Goal: Find specific page/section: Find specific page/section

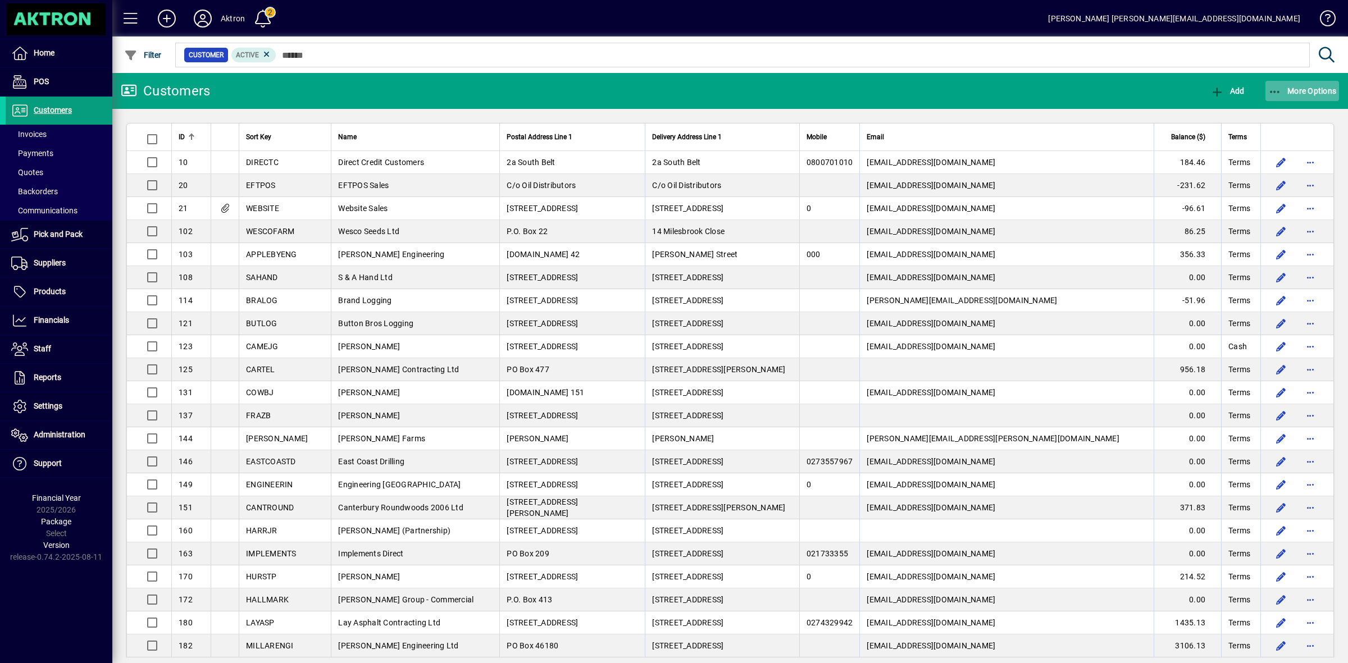
click at [1284, 84] on span "button" at bounding box center [1302, 90] width 74 height 27
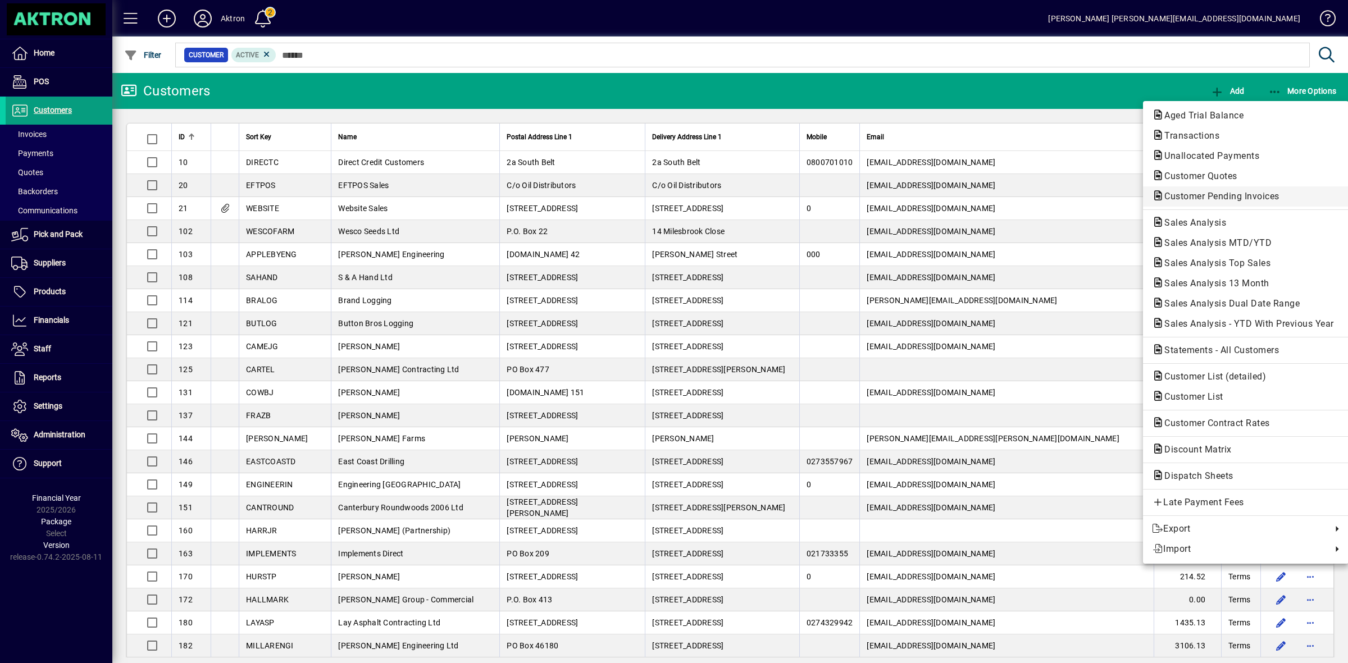
click at [1213, 190] on span "Customer Pending Invoices" at bounding box center [1246, 196] width 188 height 13
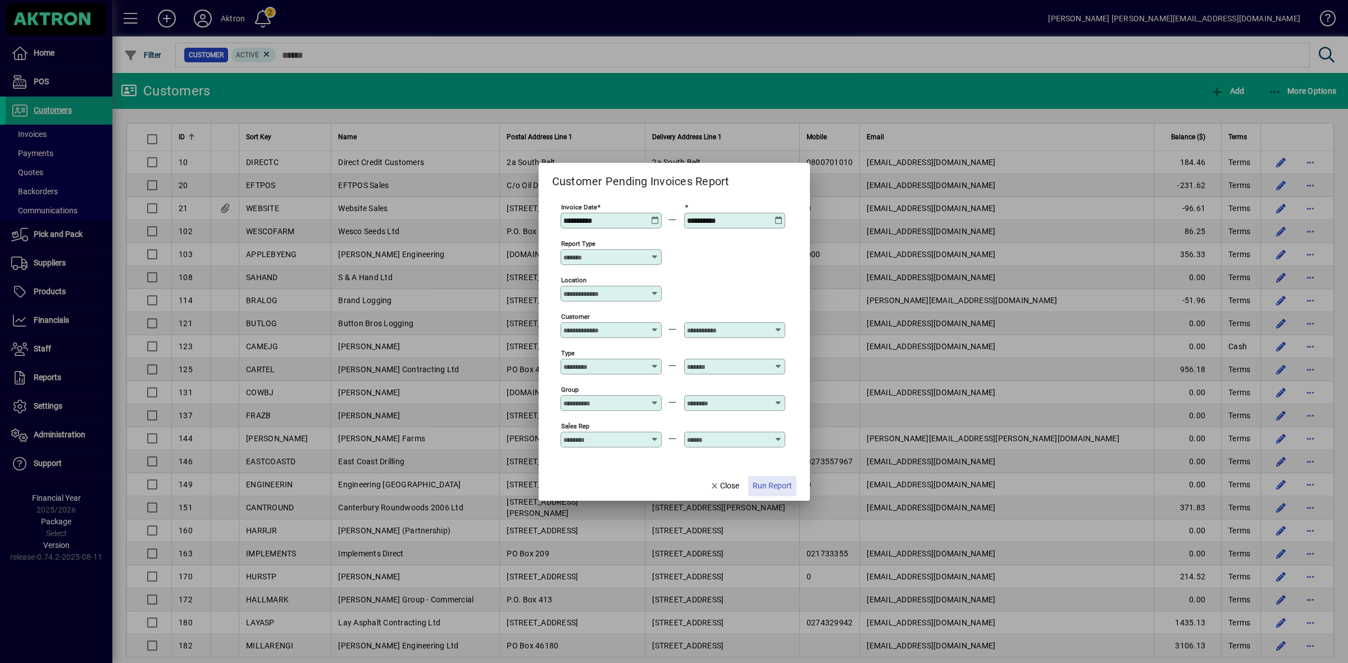
click at [779, 486] on span "Run Report" at bounding box center [771, 486] width 39 height 12
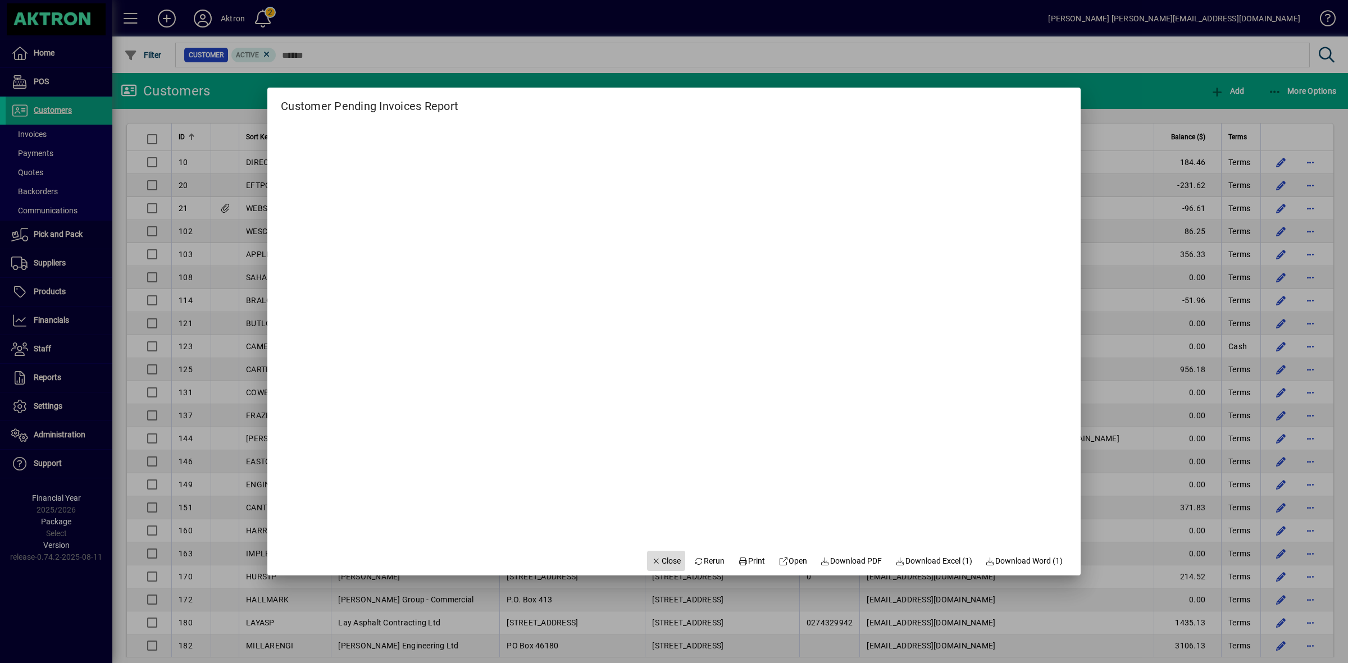
click at [656, 562] on span "Close" at bounding box center [665, 561] width 29 height 12
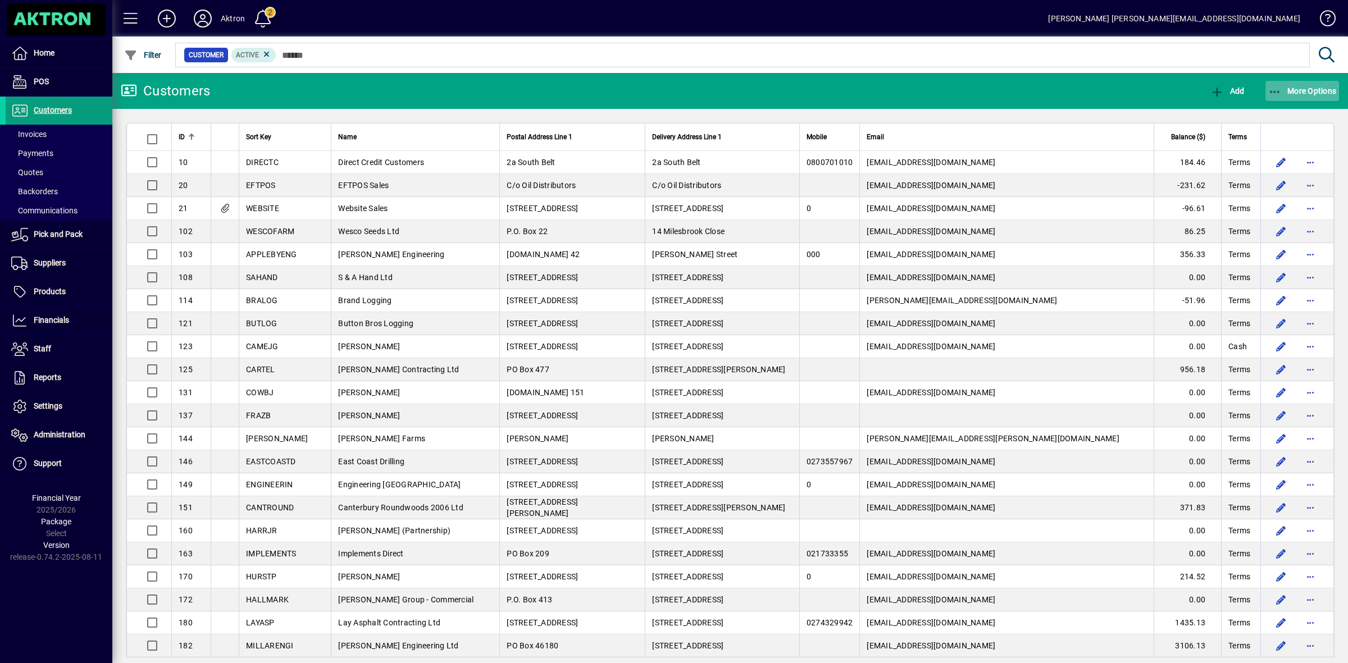
click at [1315, 93] on span "More Options" at bounding box center [1302, 90] width 69 height 9
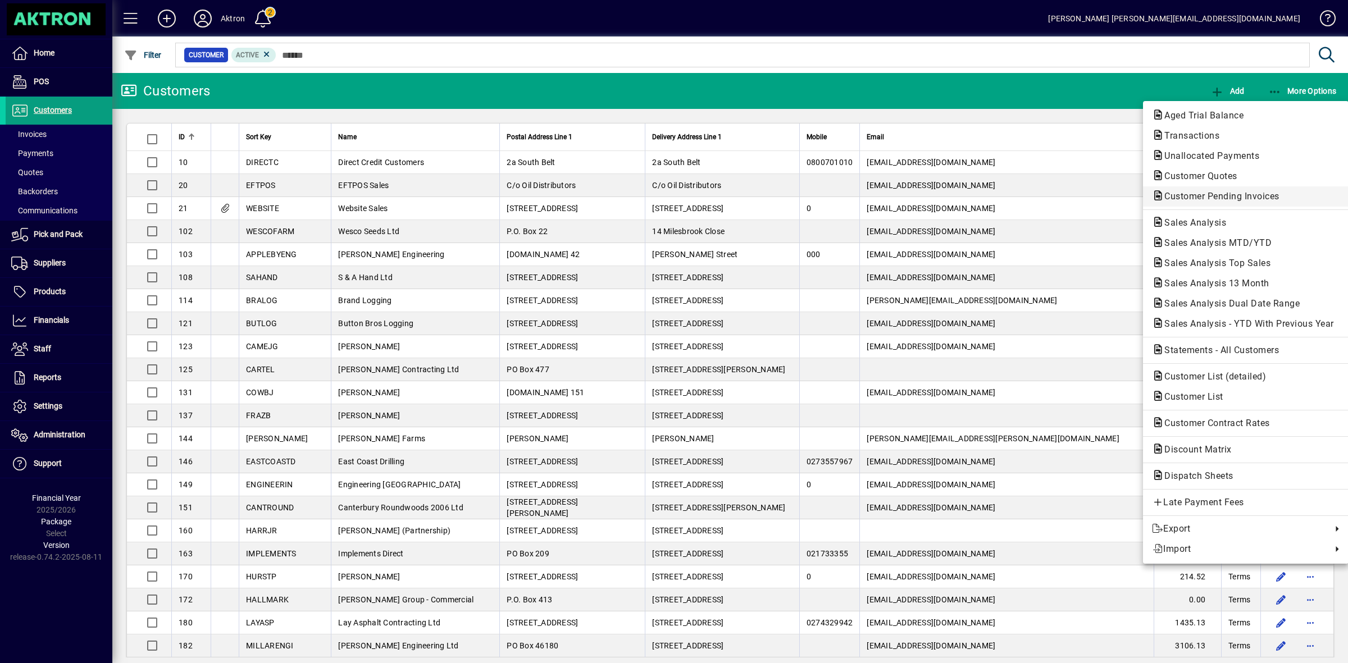
click at [1205, 197] on span "Customer Pending Invoices" at bounding box center [1218, 196] width 133 height 11
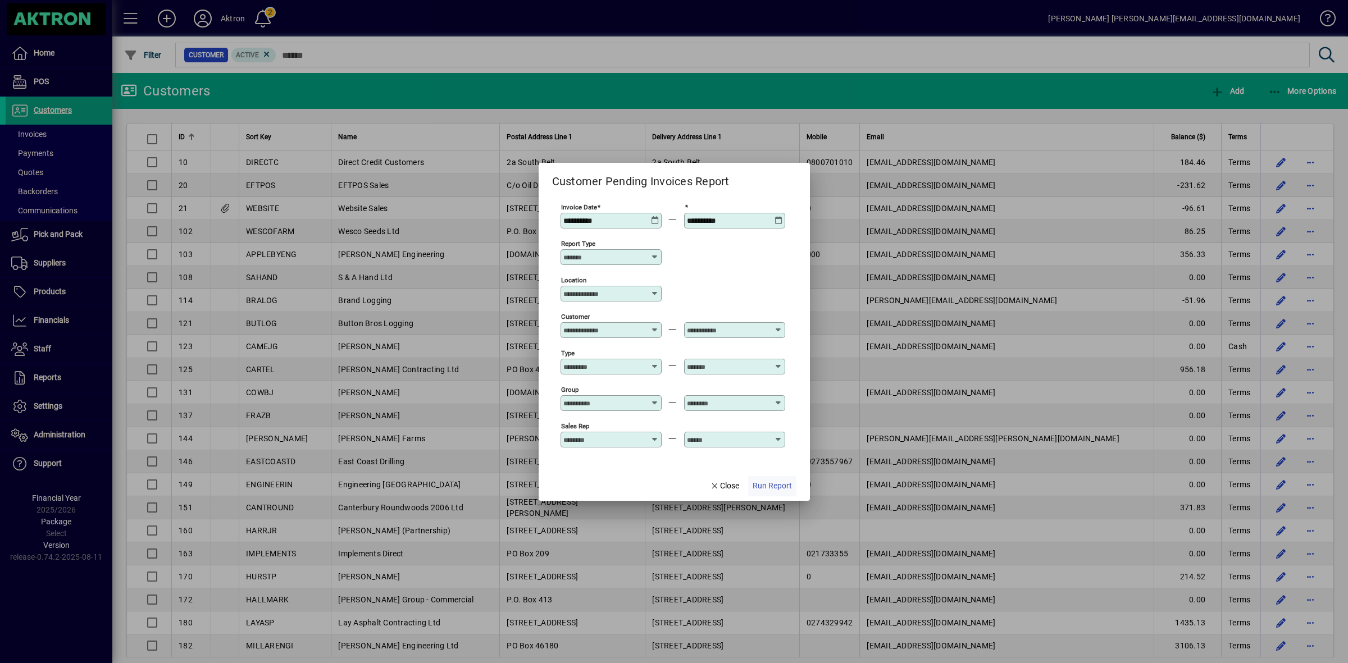
click at [767, 485] on span "Run Report" at bounding box center [771, 486] width 39 height 12
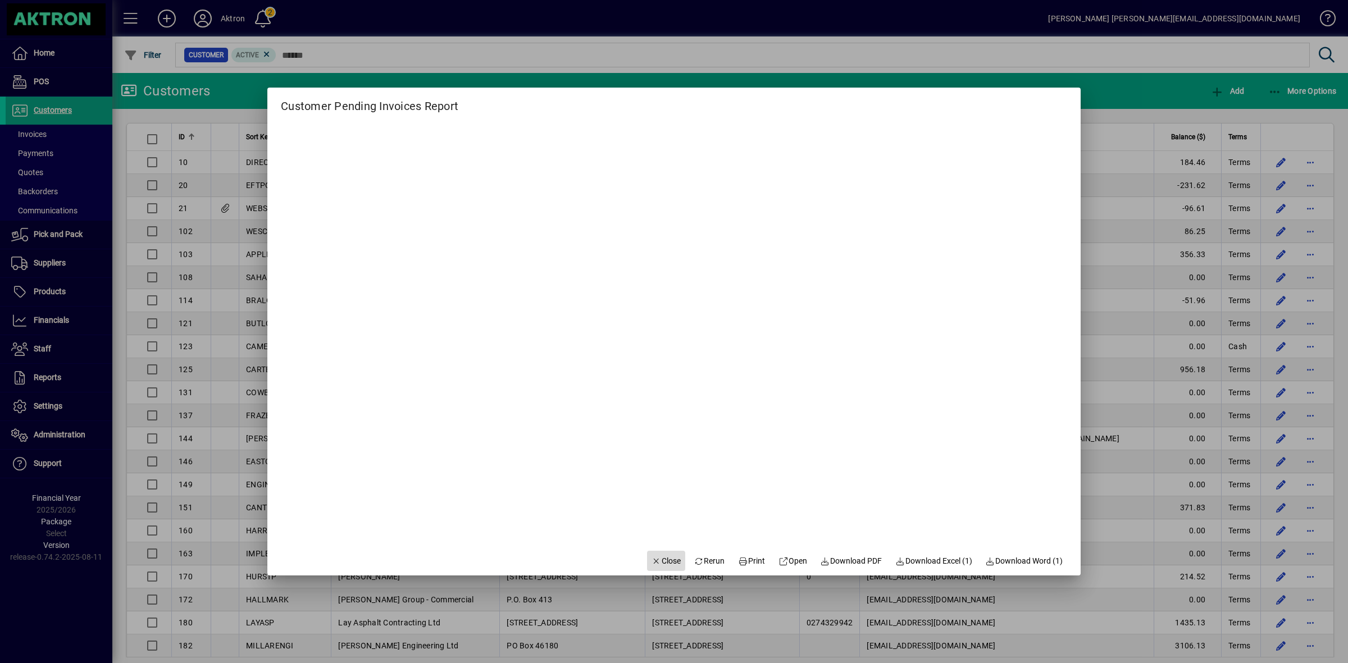
click at [665, 559] on span "Close" at bounding box center [665, 561] width 29 height 12
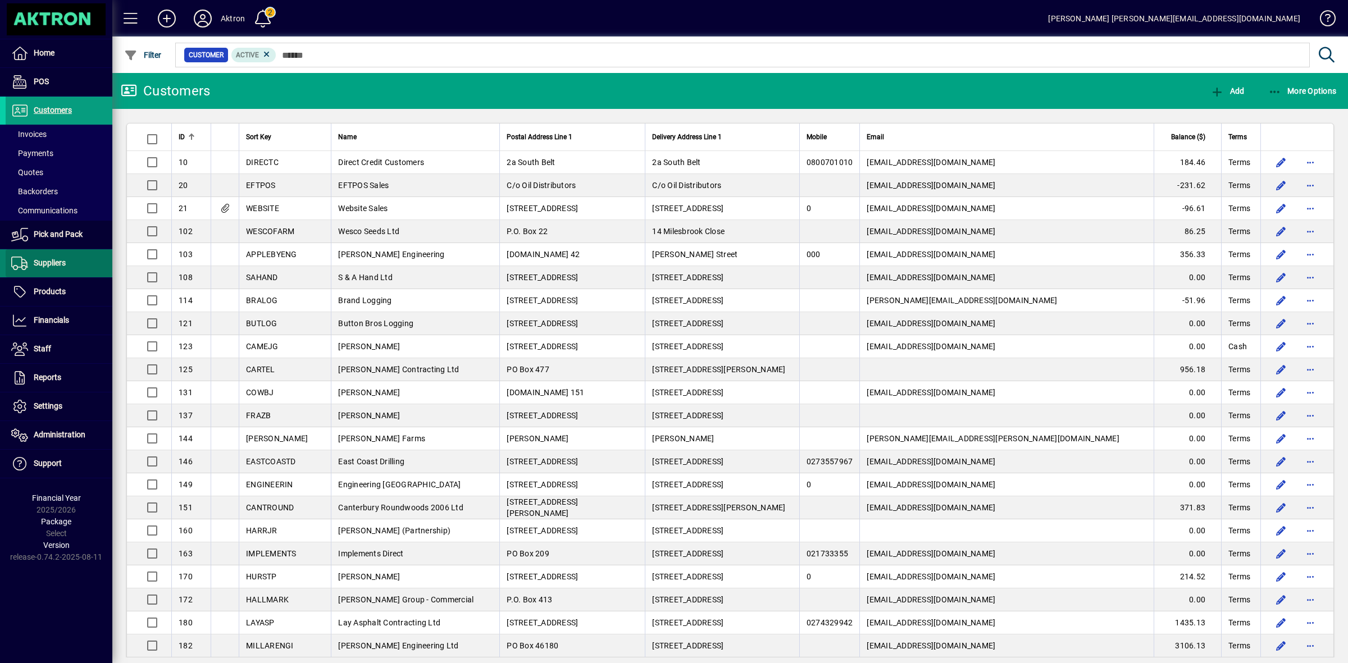
click at [76, 261] on span at bounding box center [59, 263] width 107 height 27
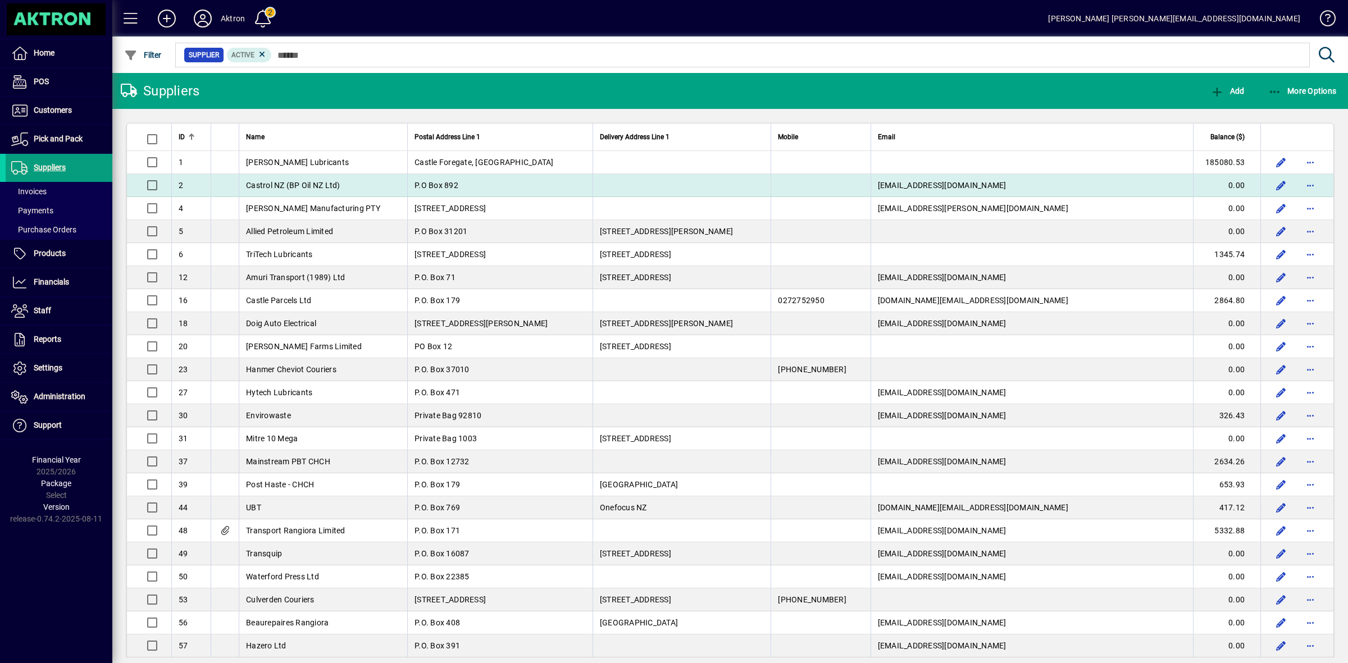
click at [745, 186] on td at bounding box center [681, 185] width 178 height 23
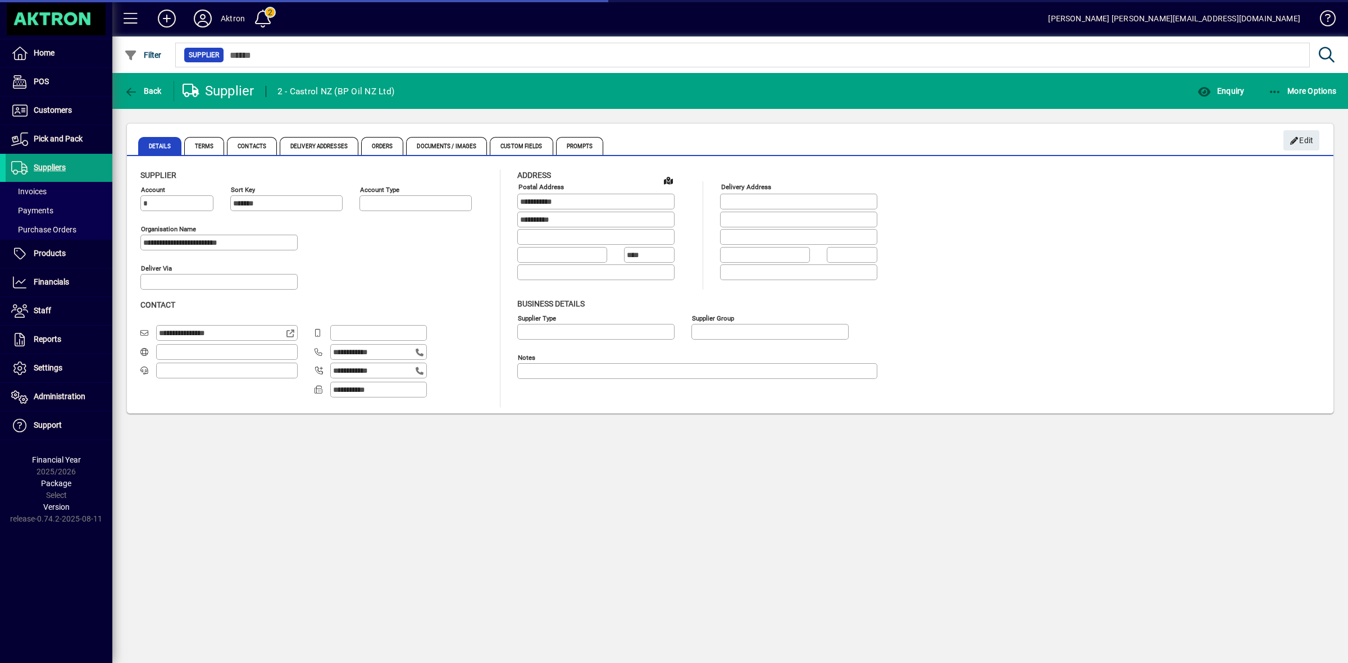
type input "**********"
type input "********"
type input "**********"
click at [150, 93] on span "Back" at bounding box center [143, 90] width 38 height 9
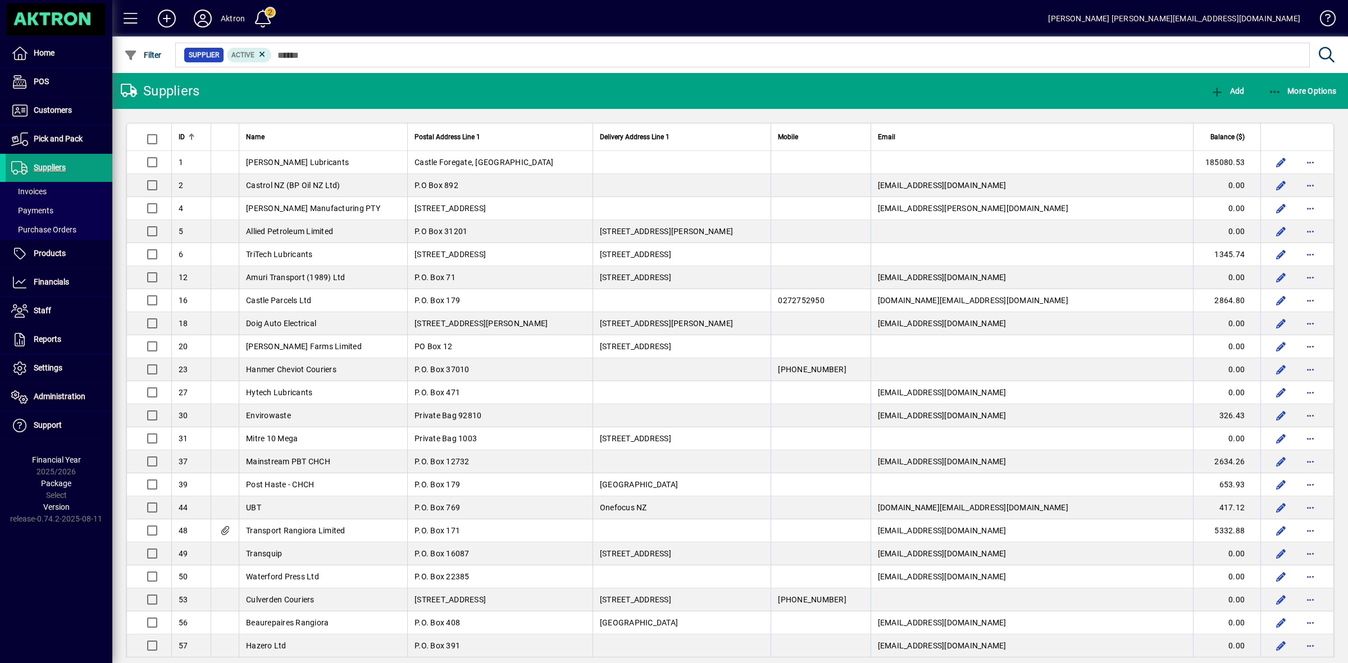
click at [201, 20] on icon at bounding box center [202, 19] width 22 height 18
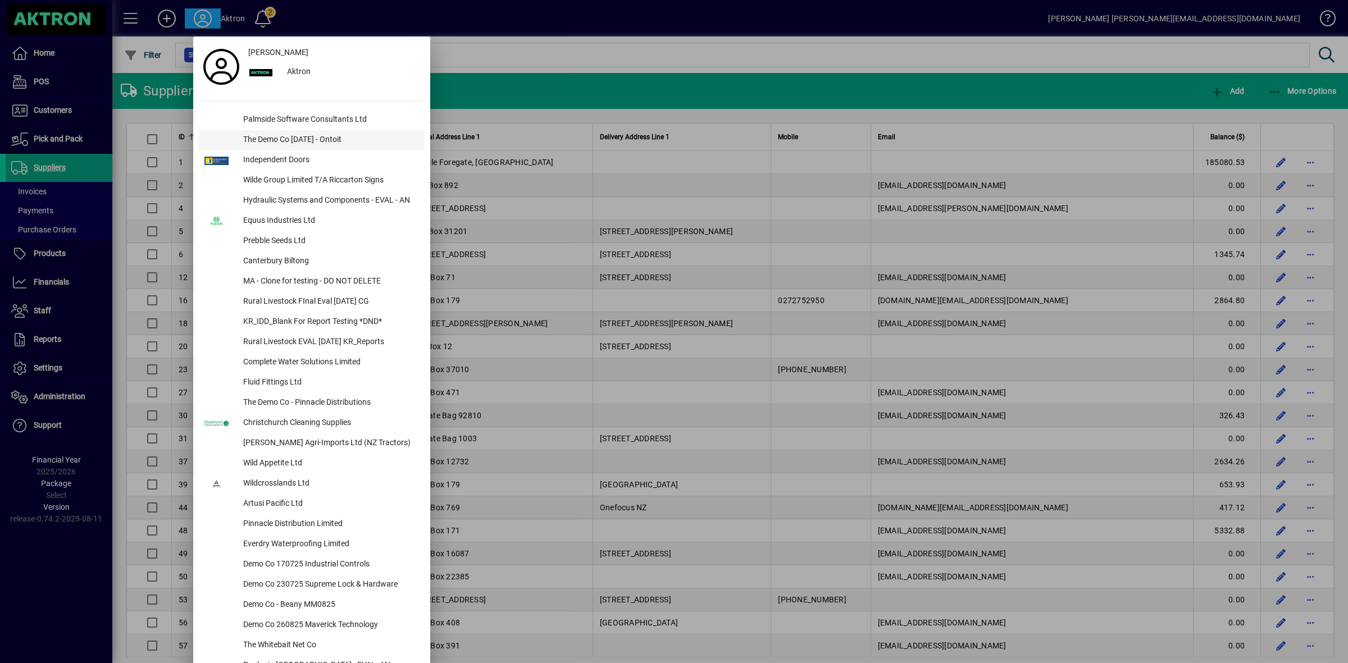
click at [280, 136] on div "The Demo Co [DATE] - Ontoit" at bounding box center [329, 140] width 190 height 20
